Goal: Information Seeking & Learning: Learn about a topic

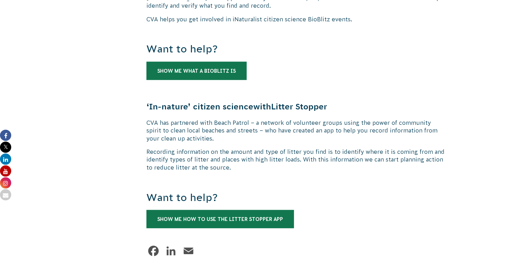
scroll to position [1506, 0]
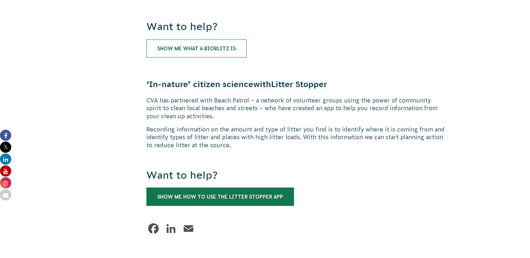
click at [192, 42] on link "Show me what a BioBlitz is" at bounding box center [196, 49] width 100 height 18
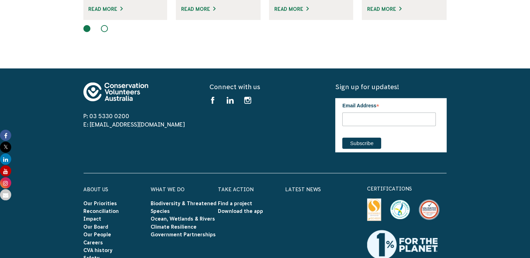
scroll to position [1926, 0]
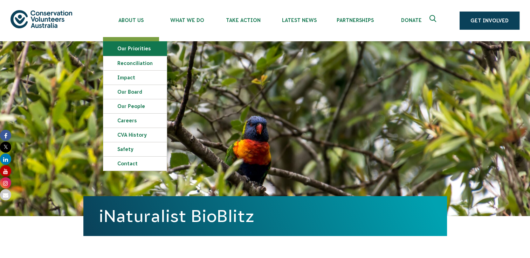
click at [134, 49] on link "Our Priorities" at bounding box center [134, 49] width 63 height 14
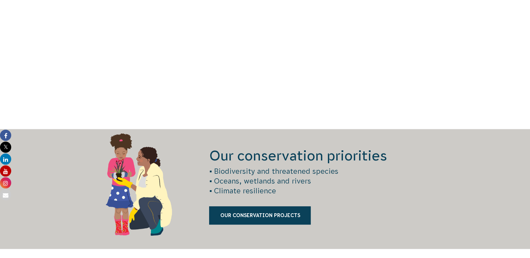
scroll to position [911, 0]
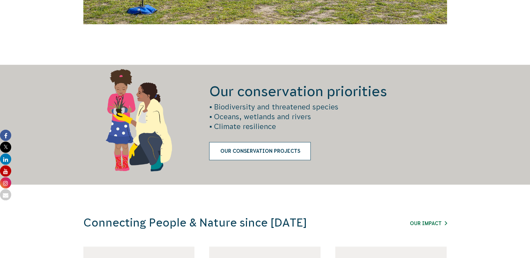
click at [249, 152] on link "Our Conservation Projects" at bounding box center [260, 151] width 102 height 18
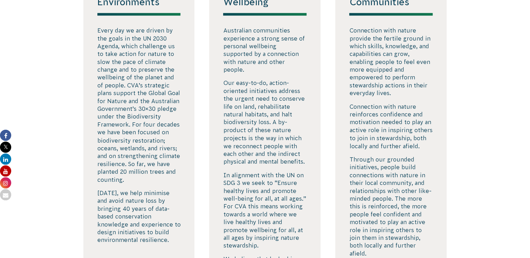
scroll to position [1226, 0]
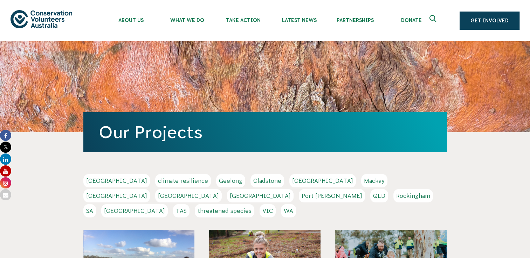
click at [168, 205] on link "[GEOGRAPHIC_DATA]" at bounding box center [134, 211] width 67 height 13
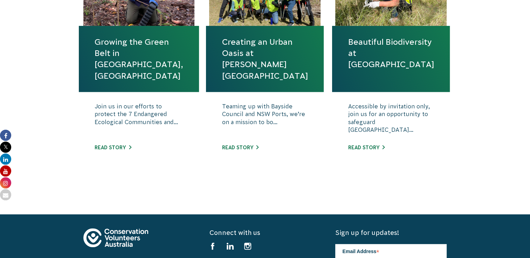
scroll to position [385, 0]
